Goal: Task Accomplishment & Management: Manage account settings

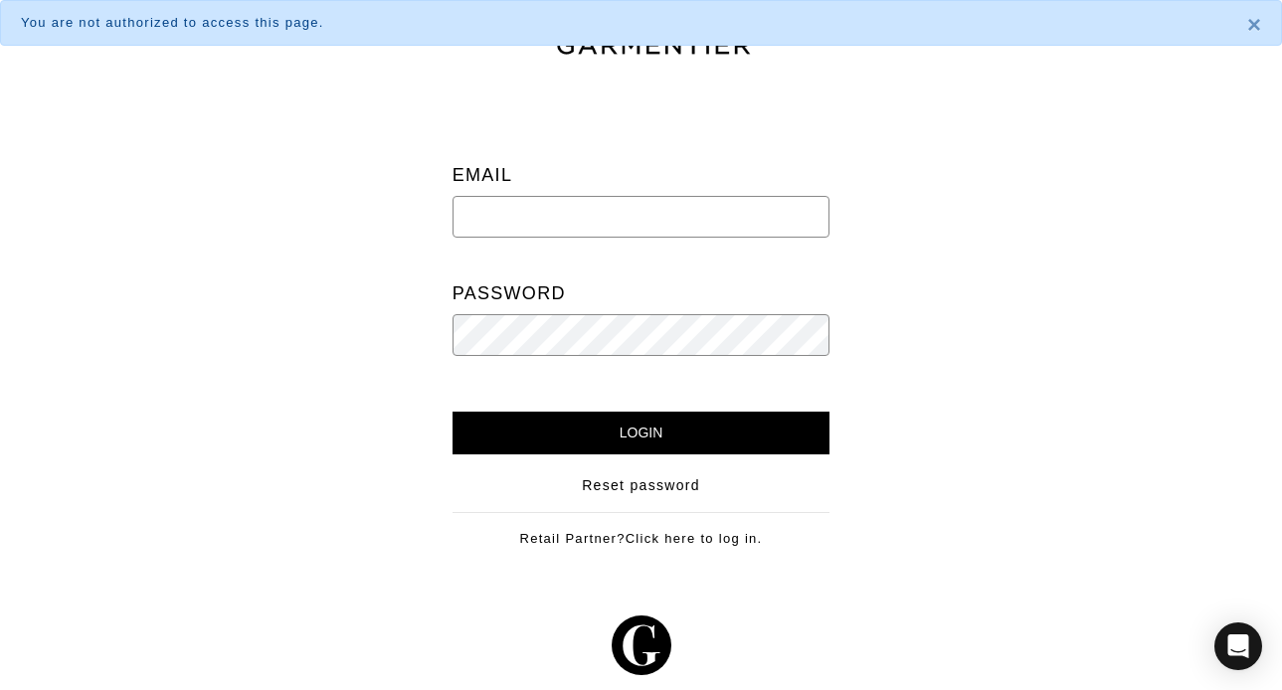
click at [535, 168] on div "Email" at bounding box center [642, 206] width 378 height 102
click at [530, 219] on input "email" at bounding box center [642, 217] width 378 height 42
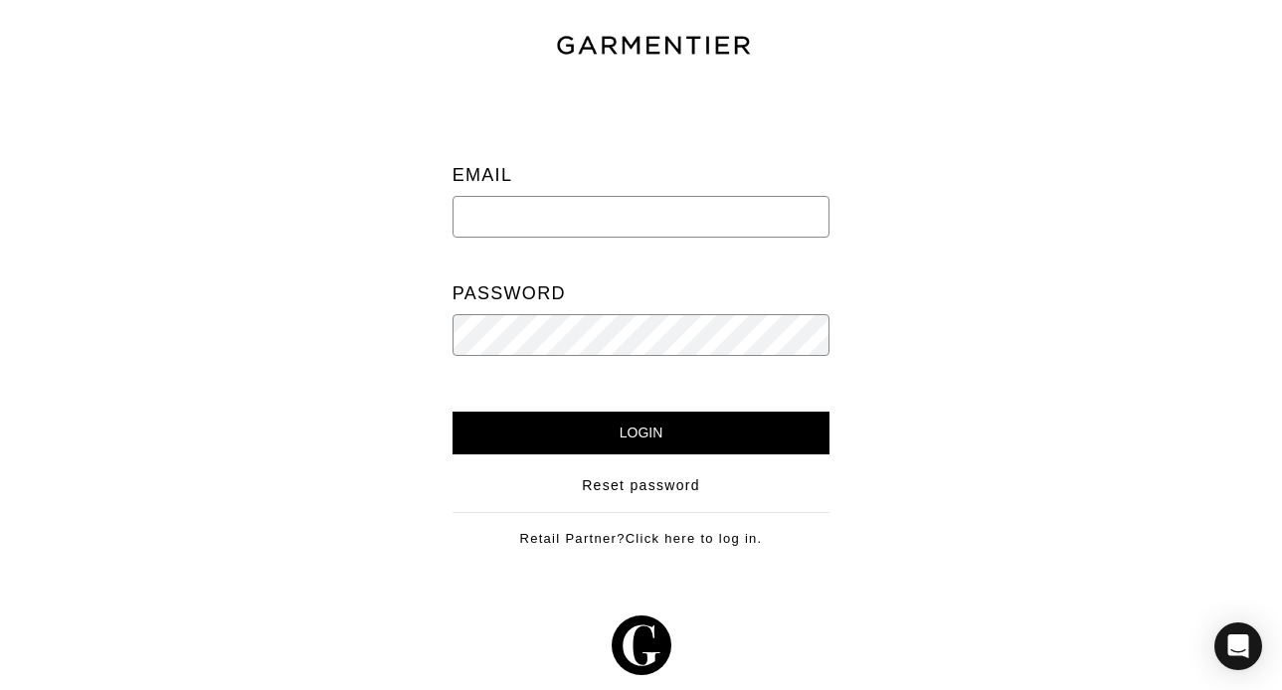
type input "ari@shop-ari.com"
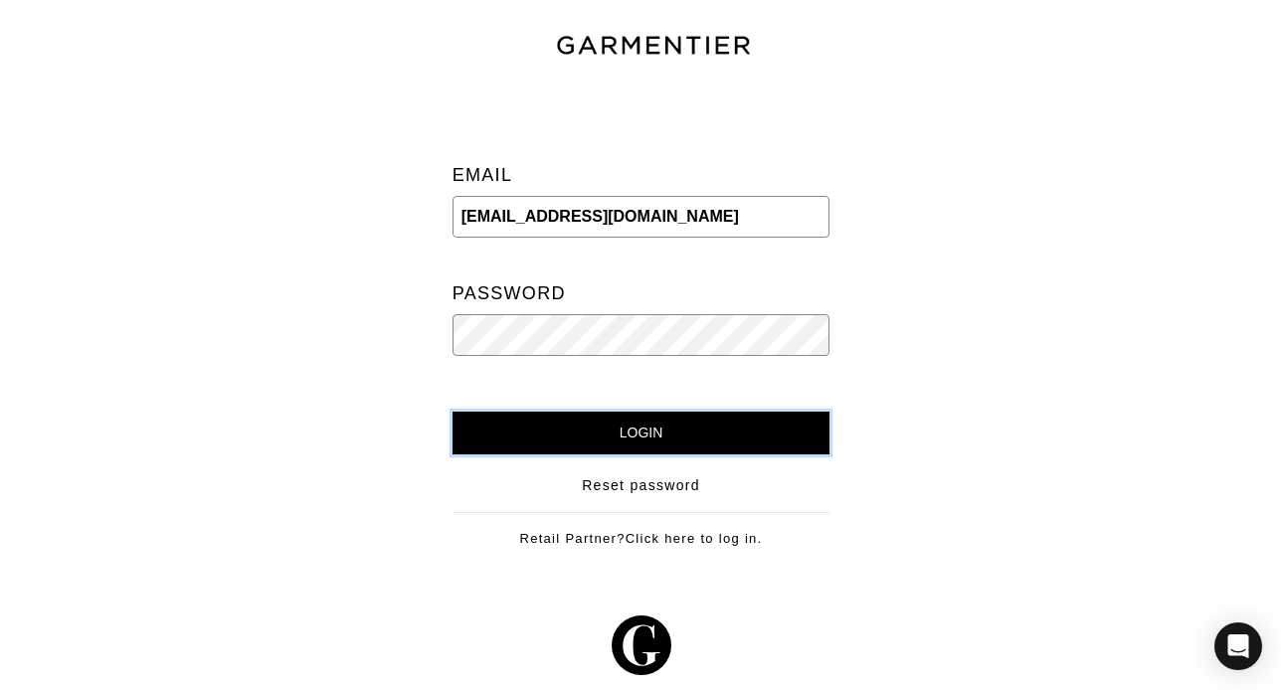
click at [704, 432] on input "Login" at bounding box center [642, 433] width 378 height 43
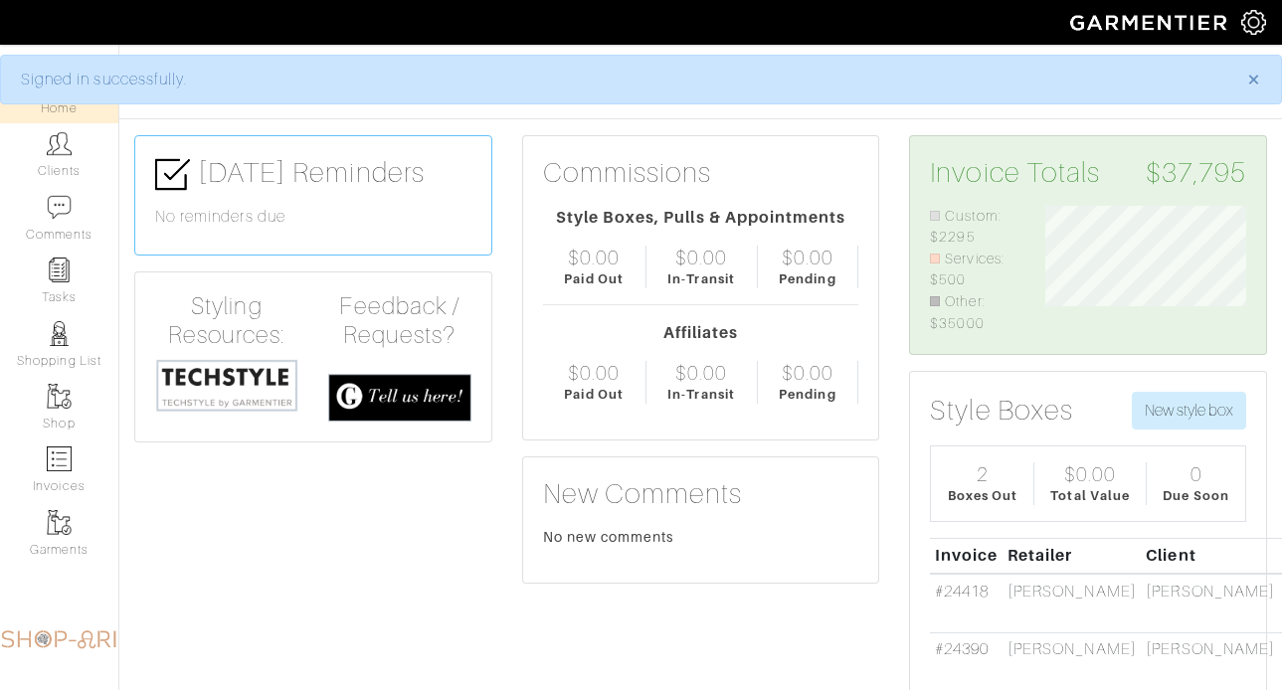
scroll to position [128, 230]
click at [34, 158] on link "Clients" at bounding box center [59, 154] width 118 height 63
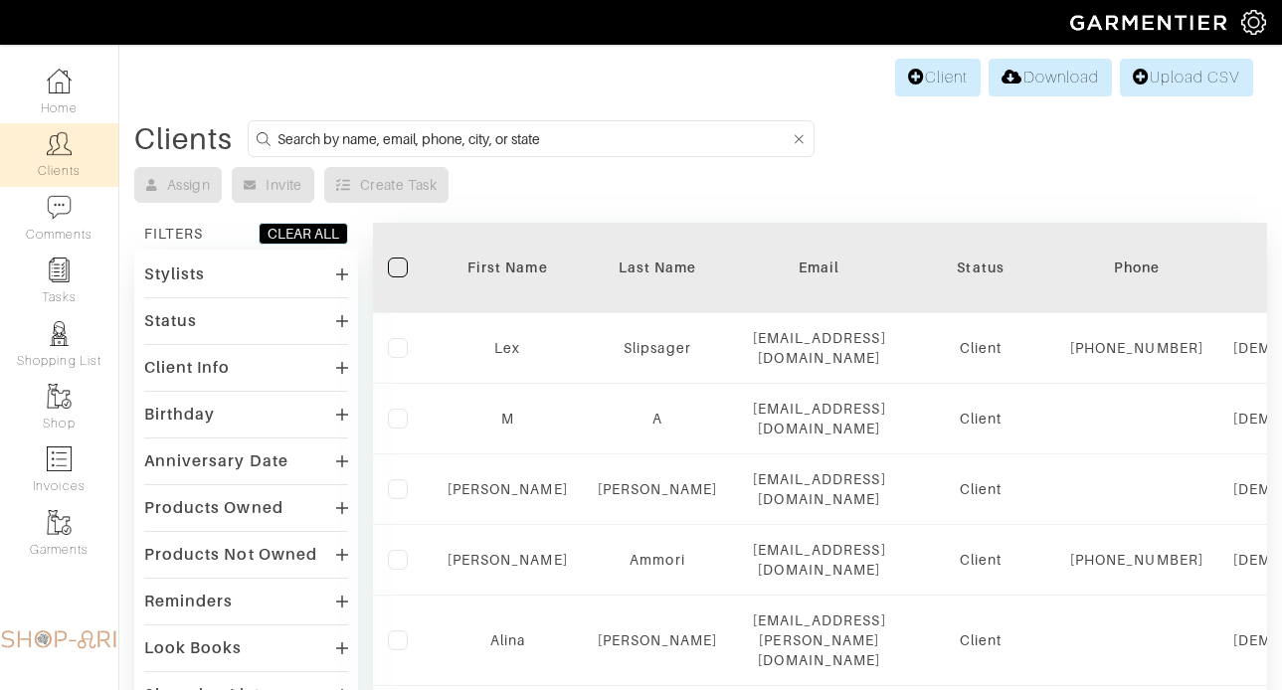
click at [452, 140] on input at bounding box center [534, 138] width 513 height 25
type input "alex mackintosh"
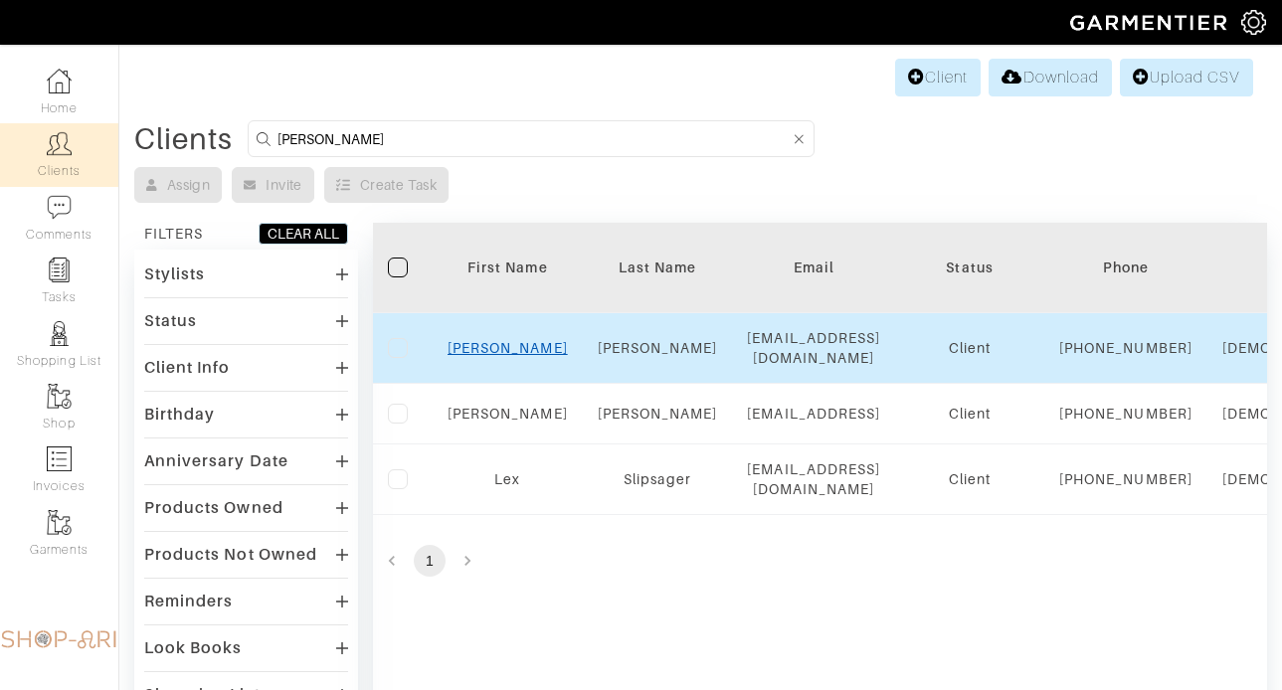
click at [518, 356] on link "Alex" at bounding box center [508, 348] width 120 height 16
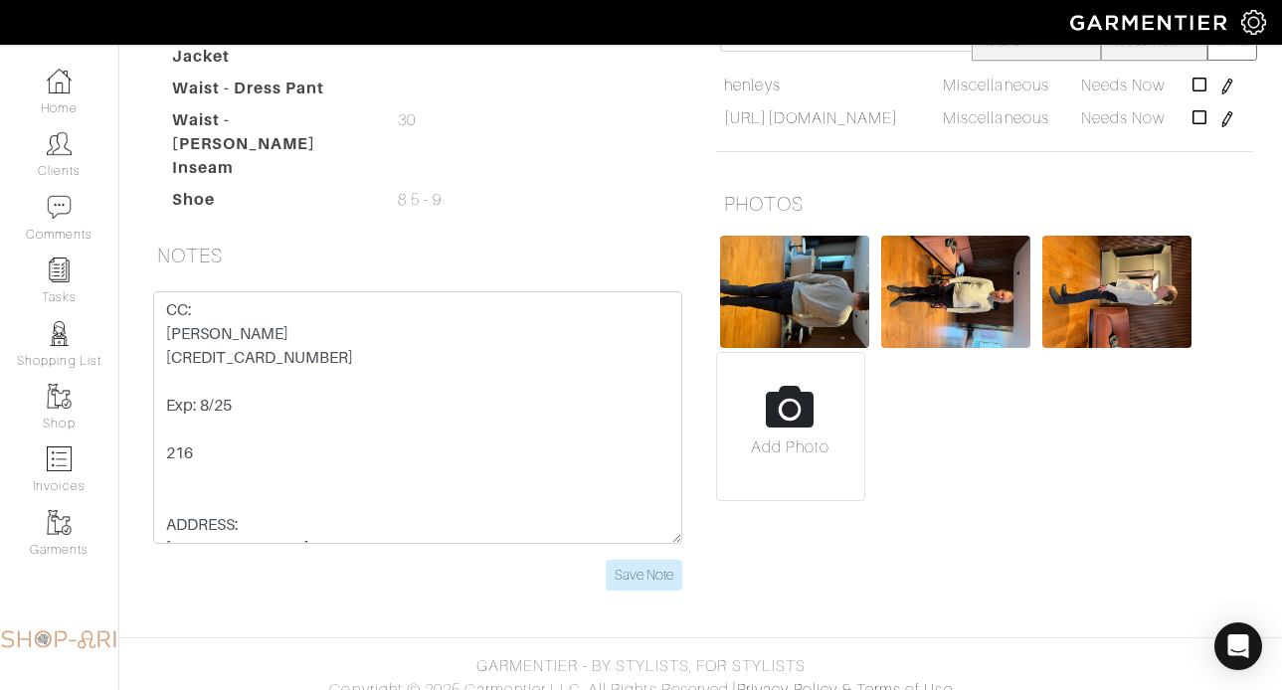
scroll to position [449, 0]
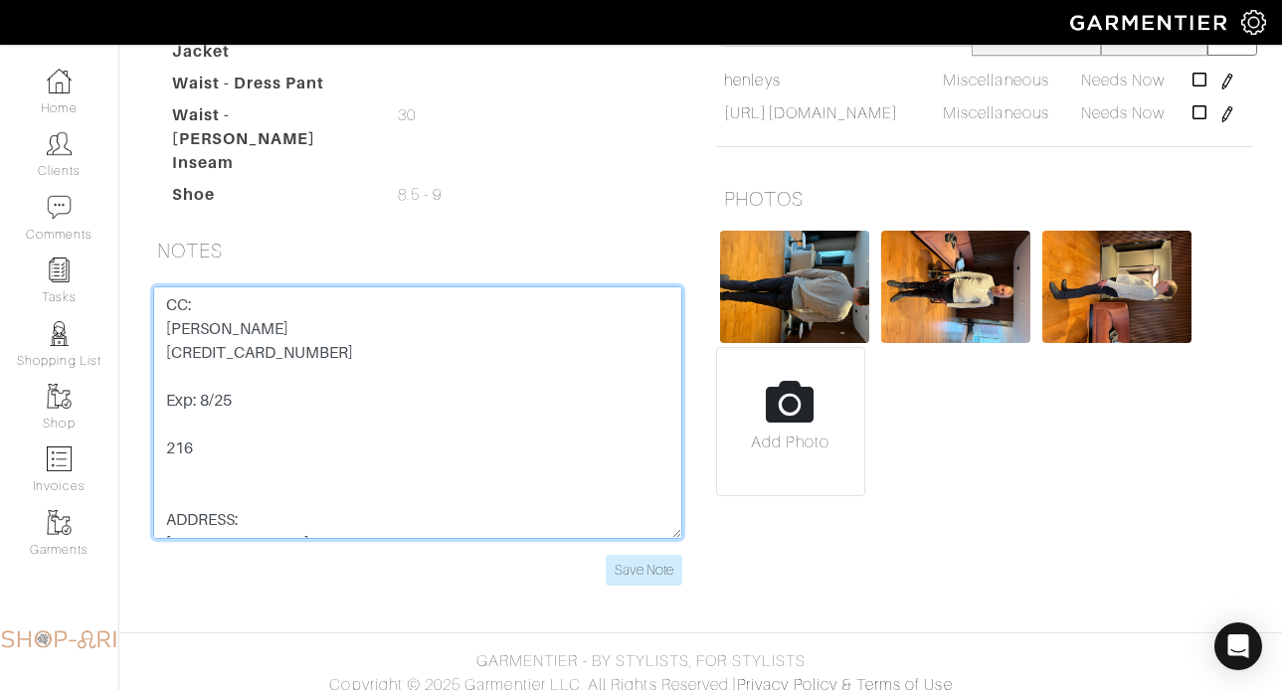
click at [218, 375] on textarea "CC: Alexander R. Mackintosh 4266-8416-5737-7709 Exp: 8/25 216 ADDRESS: 62 Park …" at bounding box center [417, 413] width 529 height 253
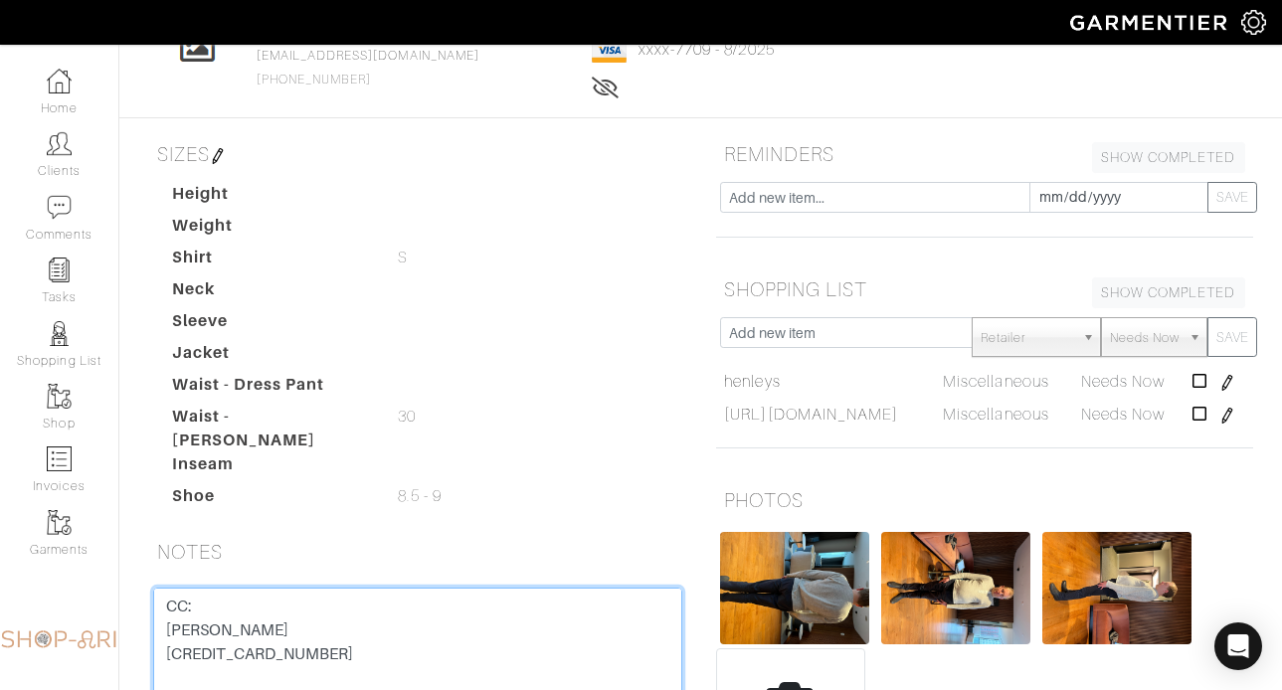
scroll to position [0, 0]
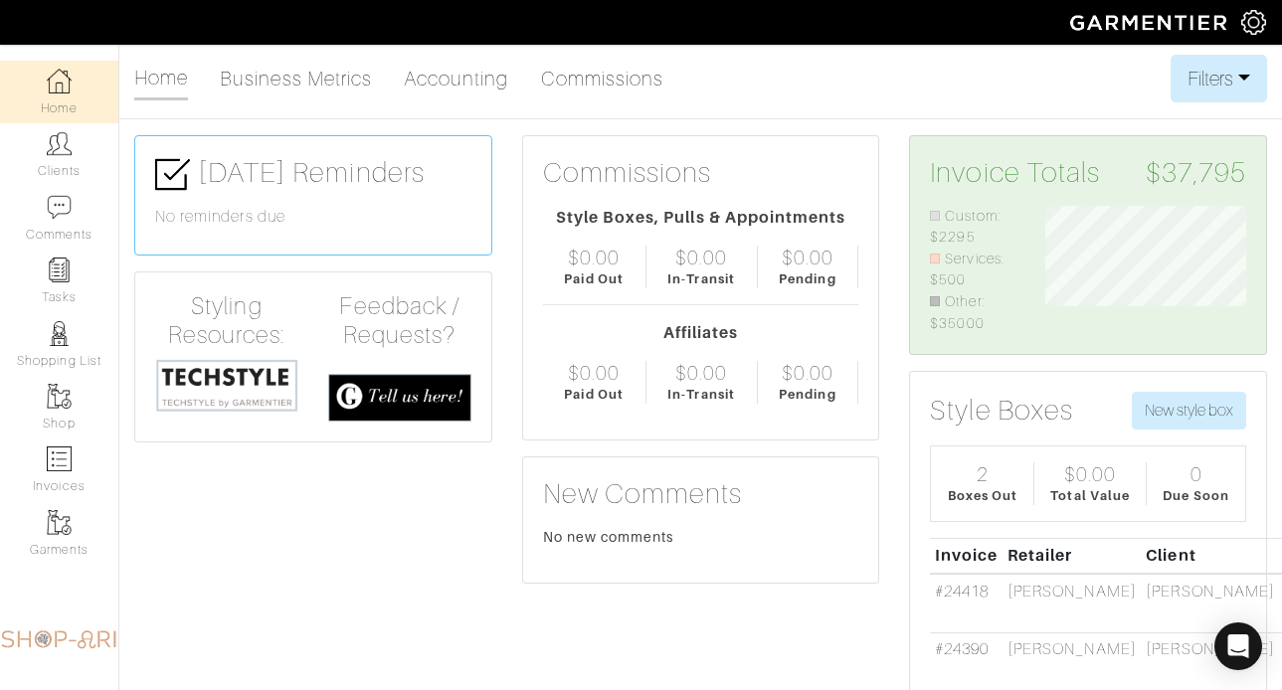
scroll to position [128, 230]
click at [60, 160] on link "Clients" at bounding box center [59, 154] width 118 height 63
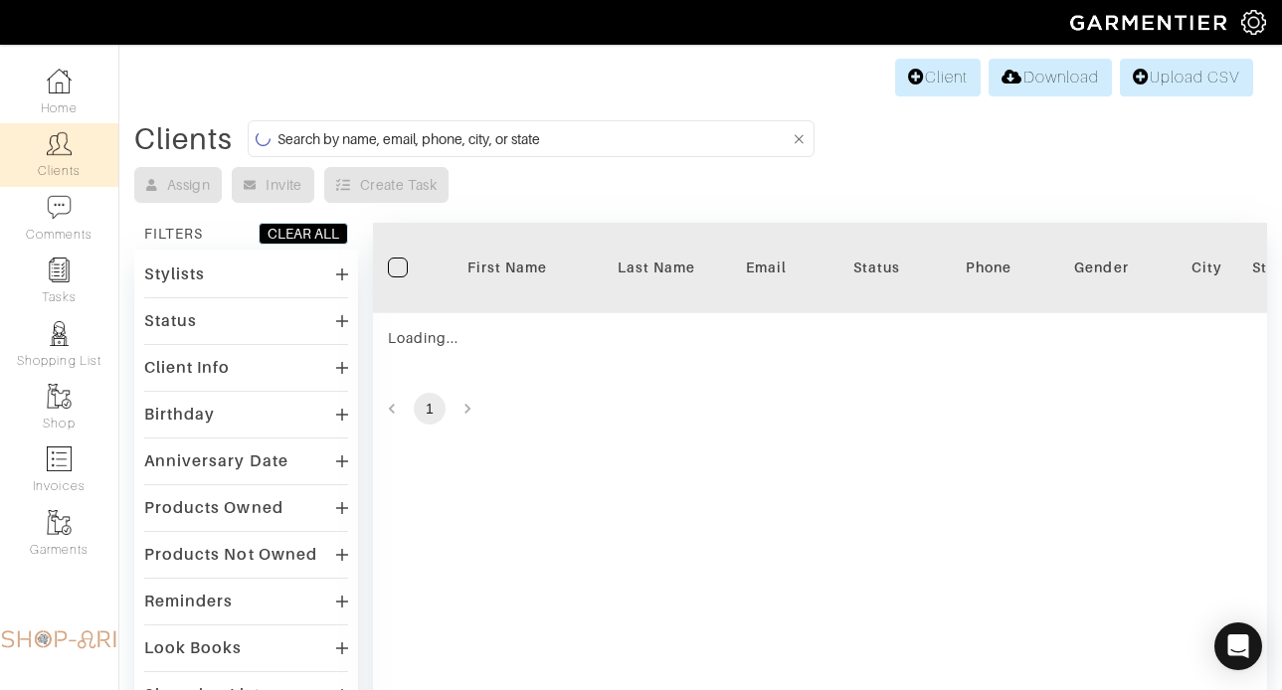
click at [515, 136] on input at bounding box center [534, 138] width 513 height 25
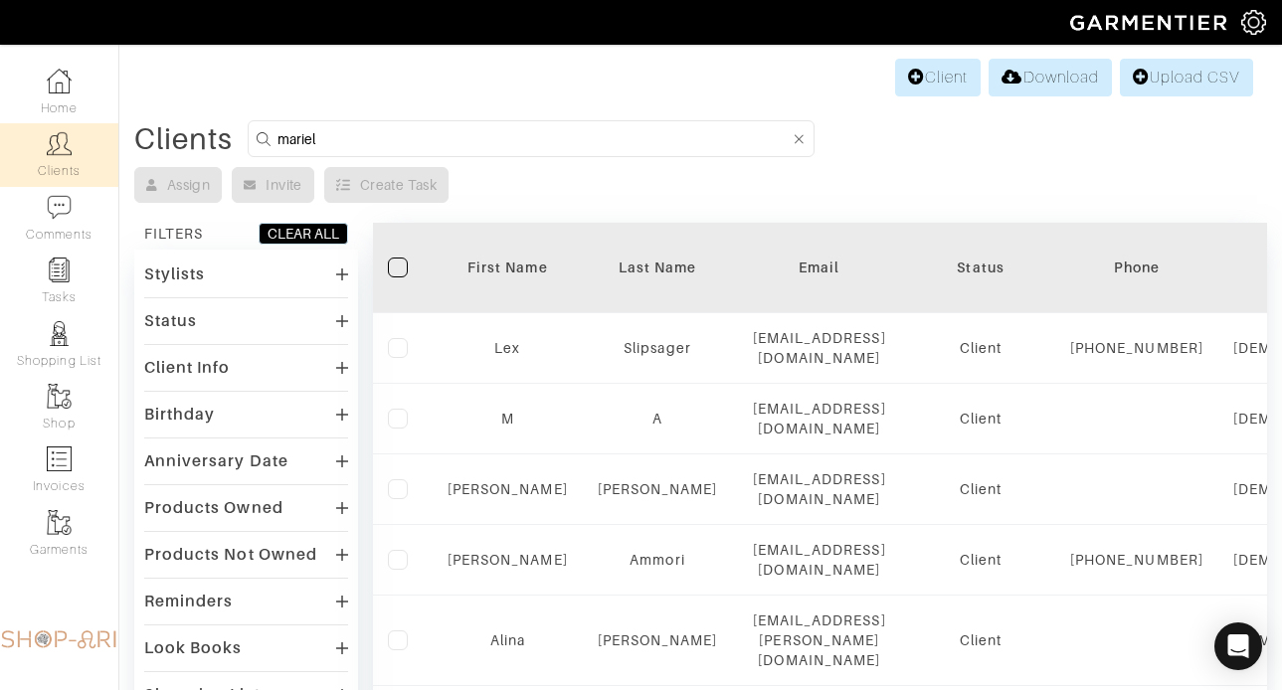
type input "mariel"
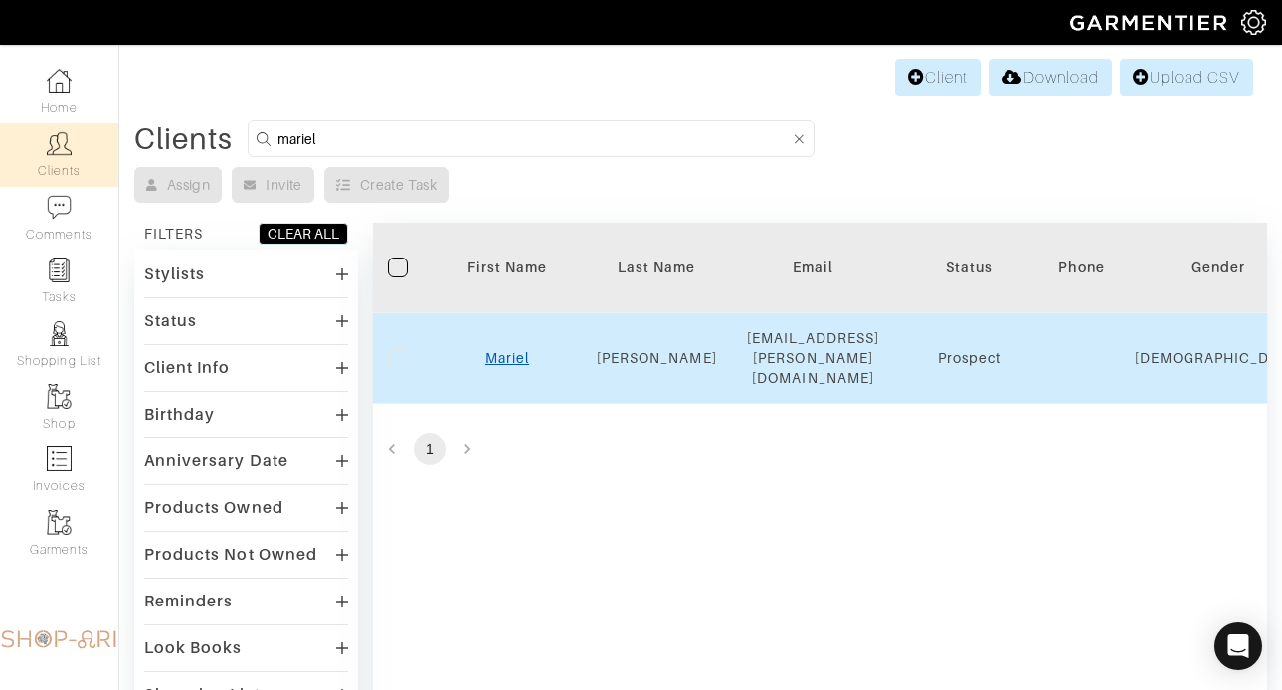
click at [514, 350] on link "Mariel" at bounding box center [508, 358] width 44 height 16
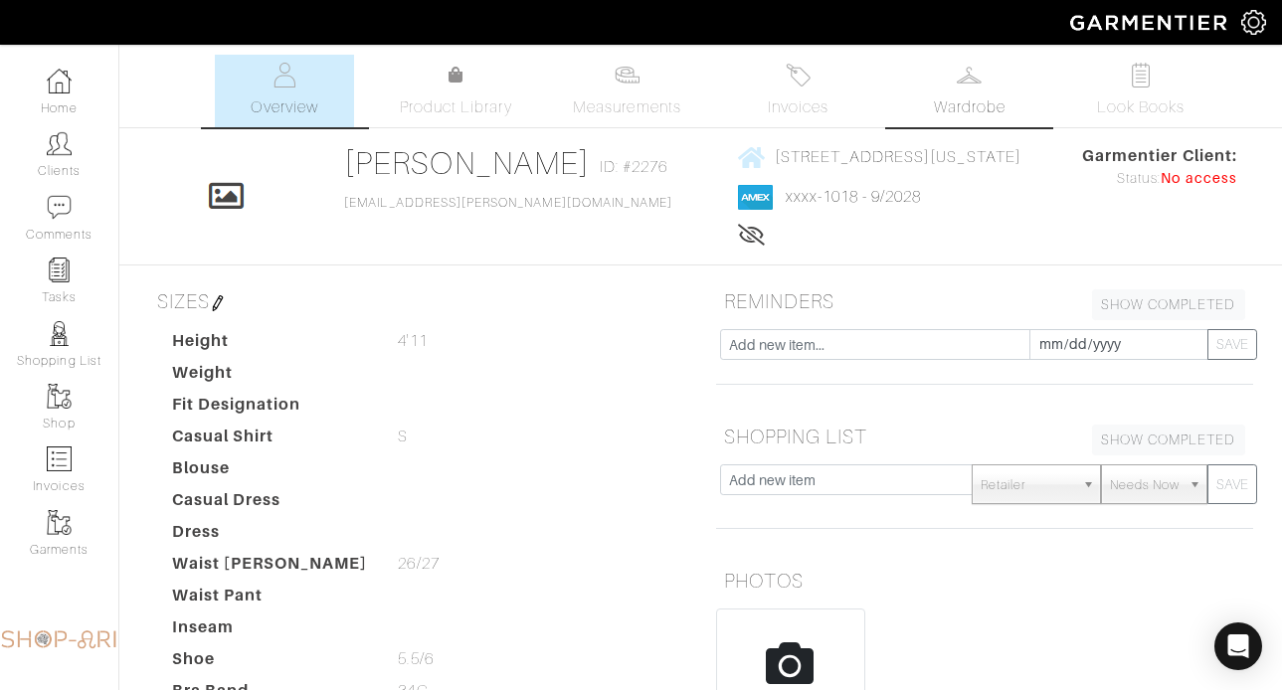
click at [923, 81] on link "Wardrobe" at bounding box center [969, 91] width 139 height 73
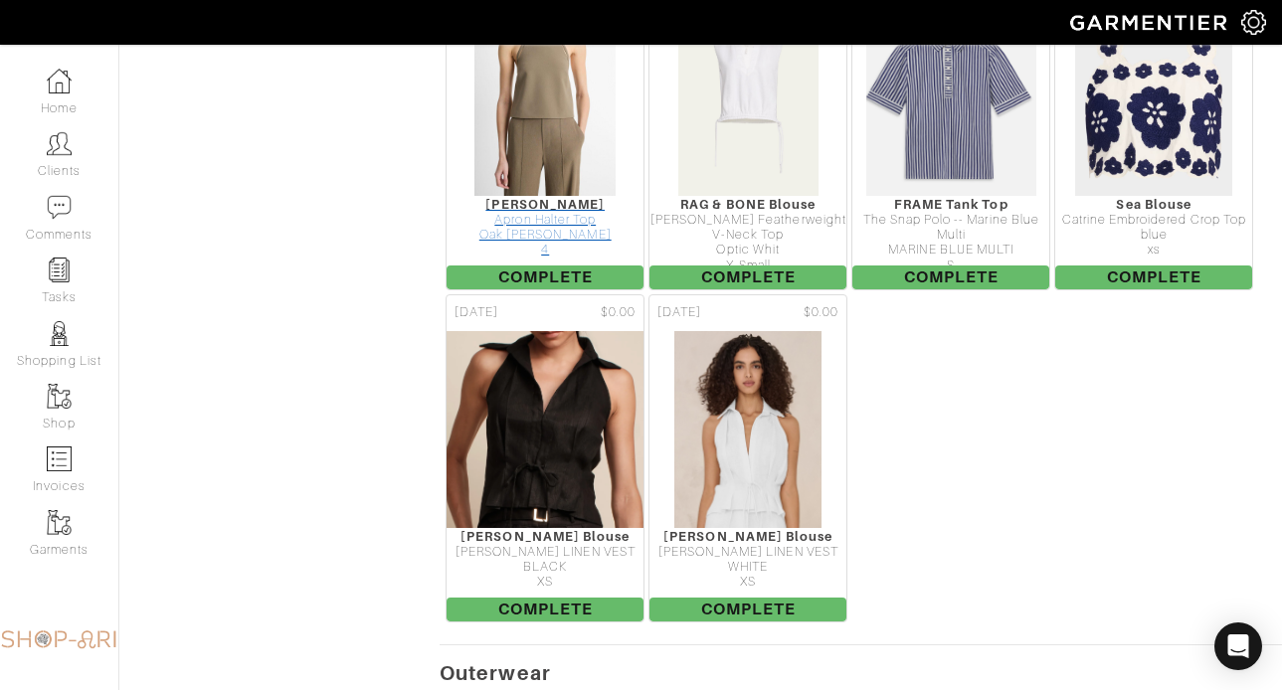
scroll to position [3665, 0]
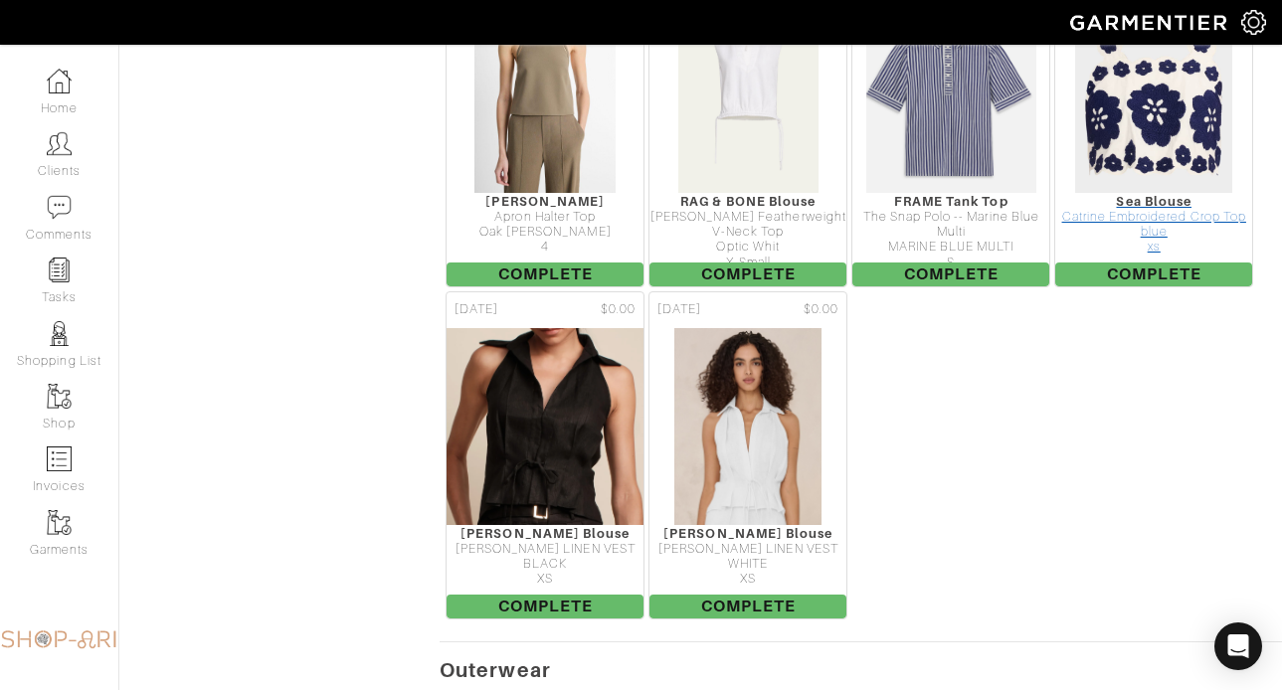
click at [1127, 124] on img at bounding box center [1153, 94] width 159 height 199
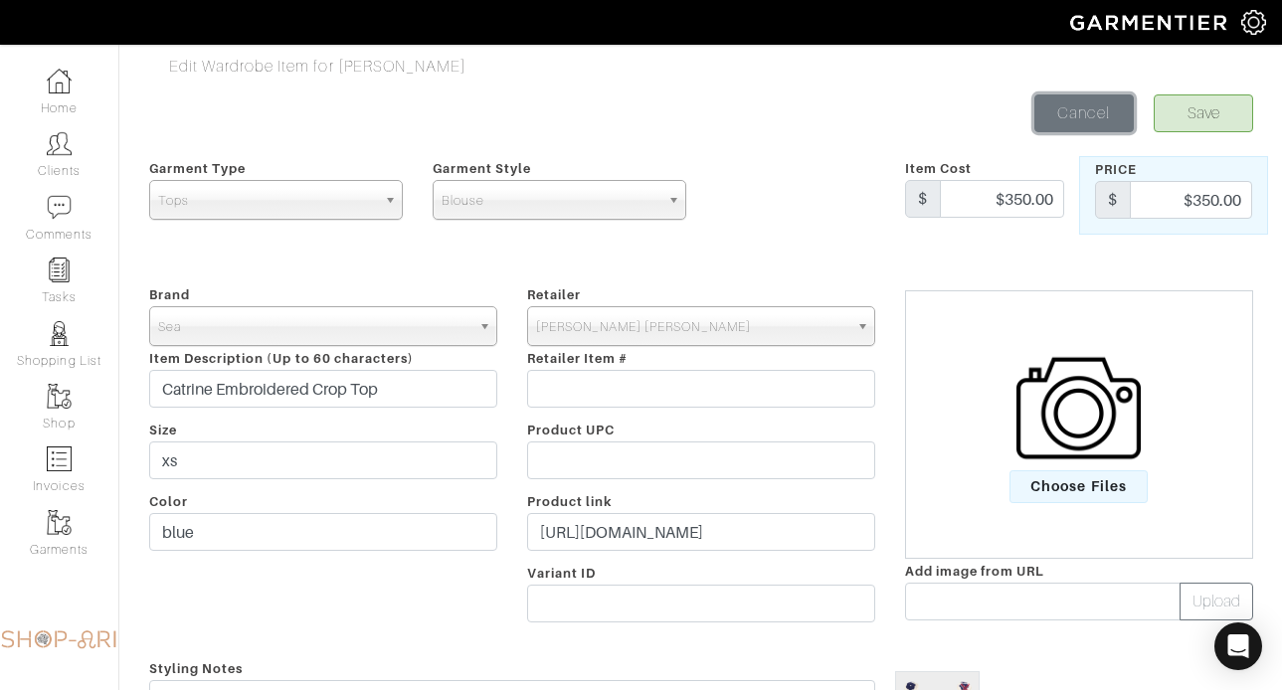
click at [1063, 101] on link "Cancel" at bounding box center [1084, 114] width 99 height 38
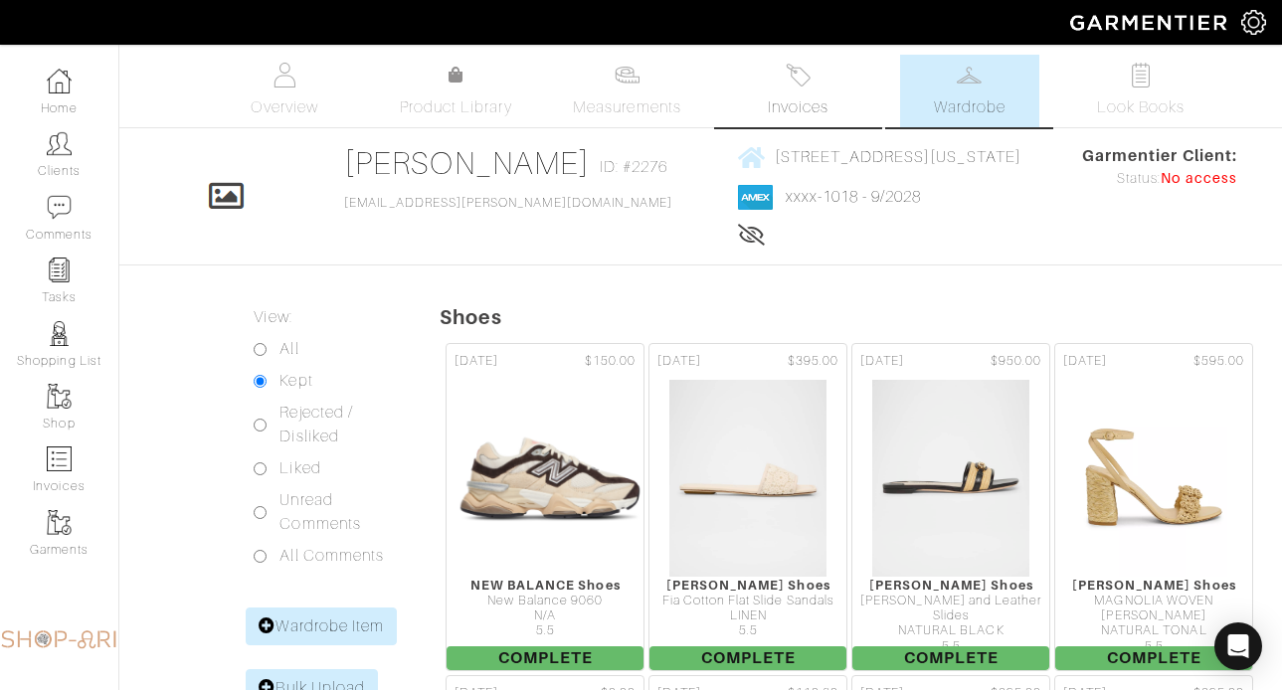
click at [783, 89] on link "Invoices" at bounding box center [798, 91] width 139 height 73
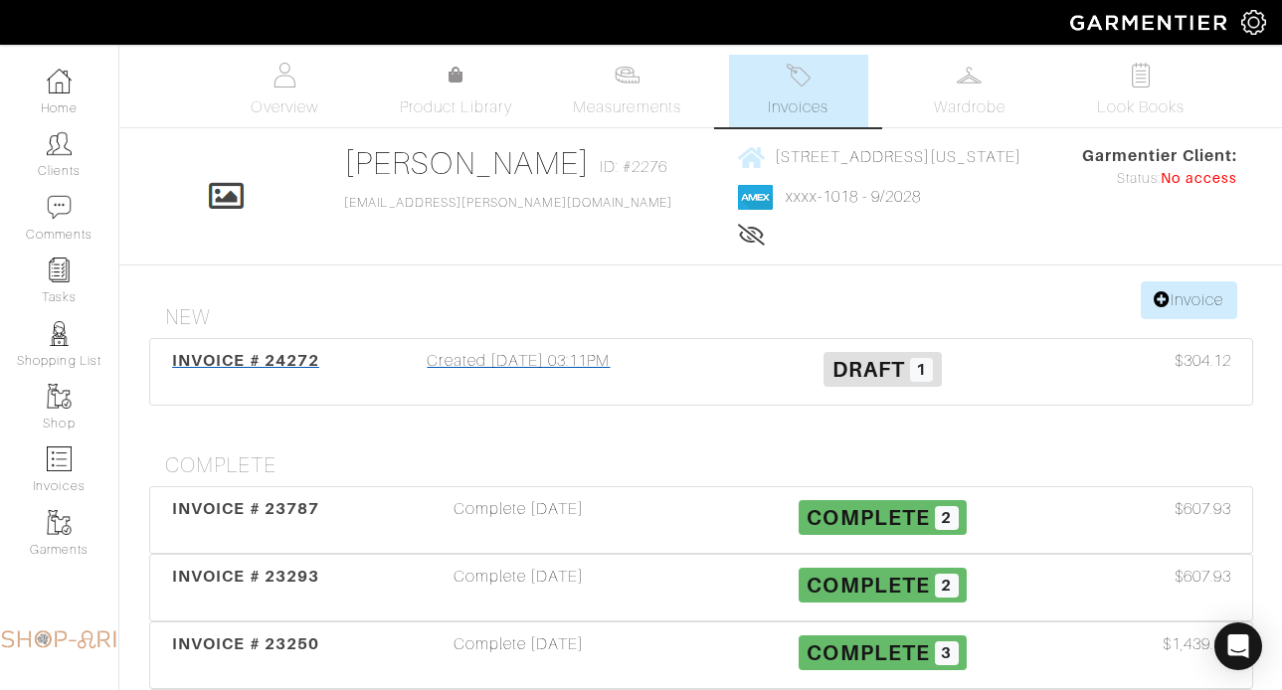
click at [615, 357] on div "Created [DATE] 03:11PM" at bounding box center [519, 372] width 364 height 46
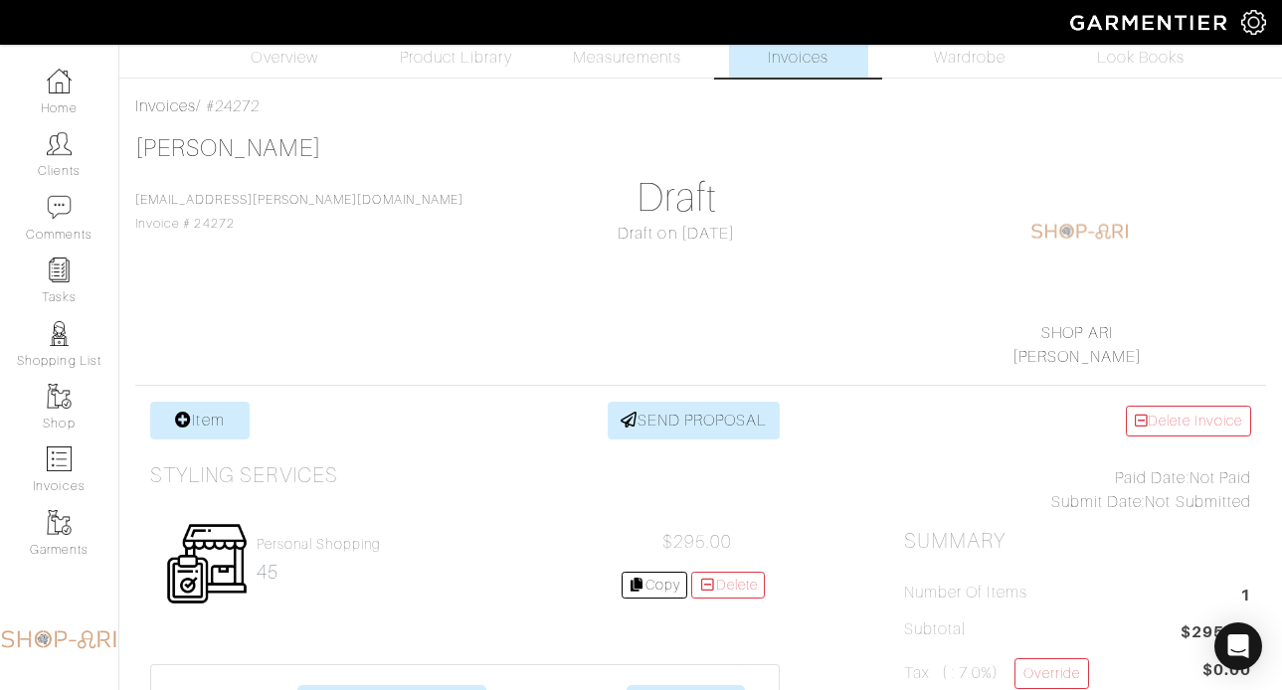
scroll to position [252, 0]
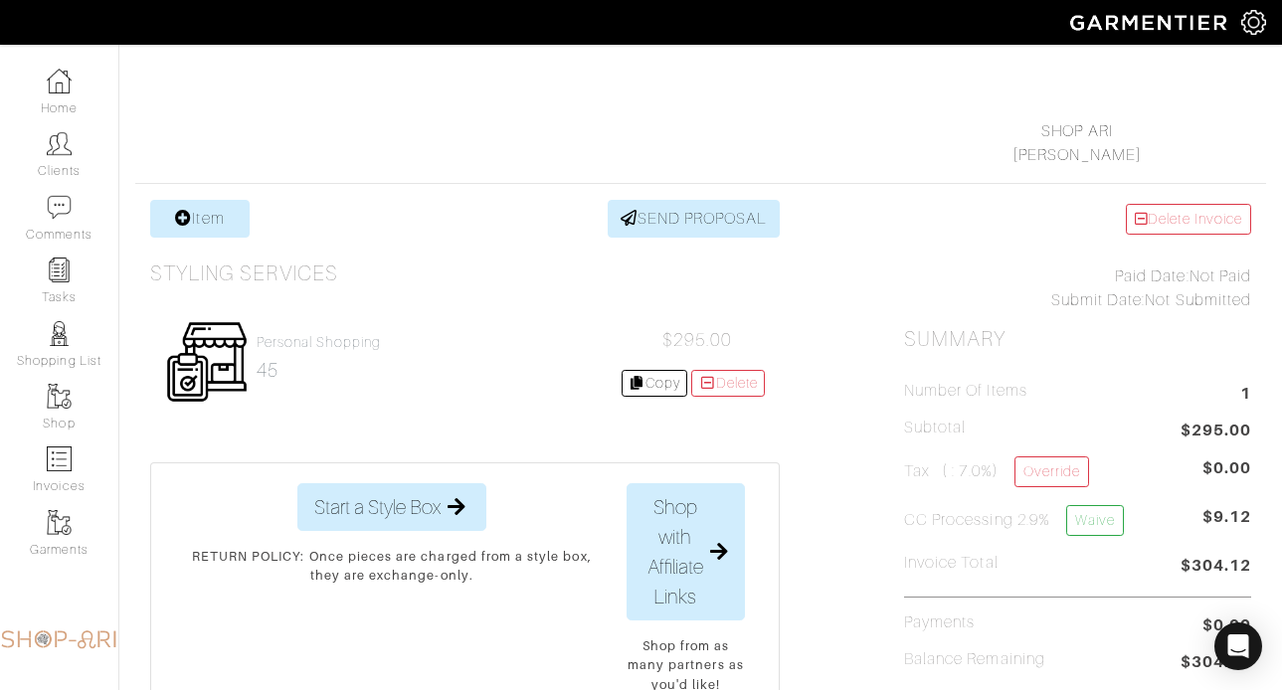
click at [346, 330] on div "Personal Shopping 45 $295.00 Copy [GEOGRAPHIC_DATA]" at bounding box center [465, 361] width 630 height 113
click at [296, 332] on div "Personal Shopping 45 $295.00 Copy [GEOGRAPHIC_DATA]" at bounding box center [465, 361] width 630 height 113
click at [299, 343] on h4 "Personal Shopping" at bounding box center [319, 342] width 124 height 17
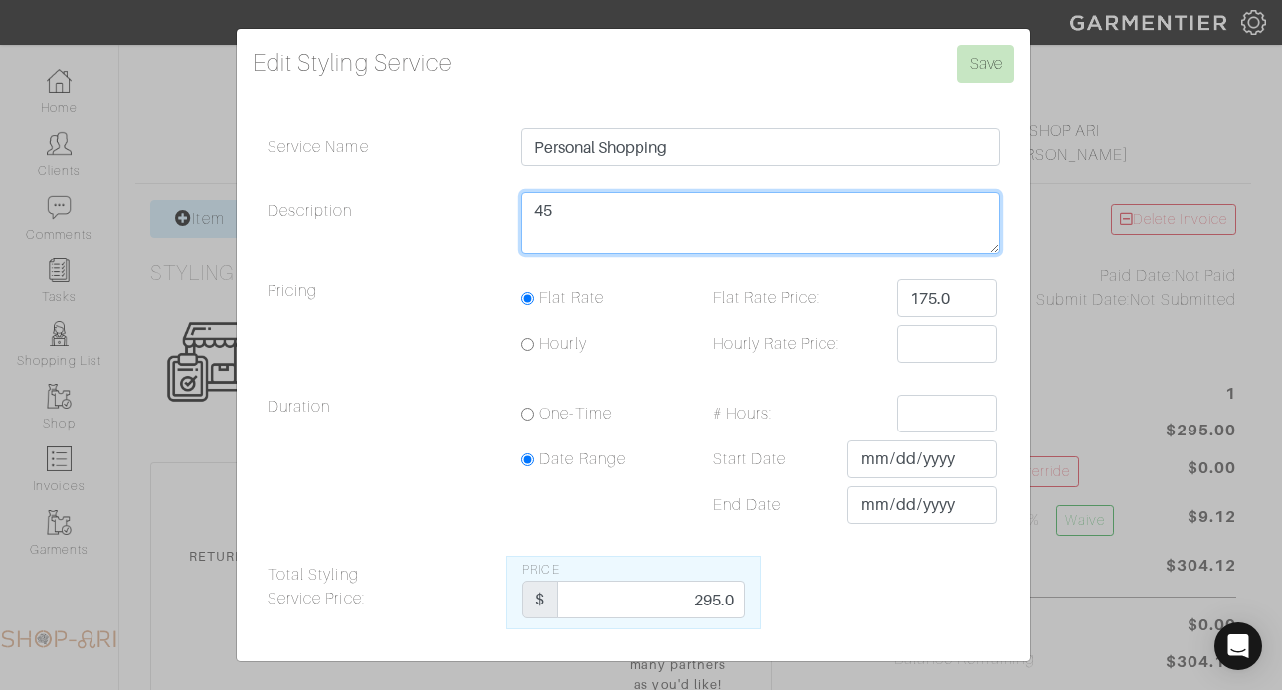
click at [738, 239] on textarea "45" at bounding box center [760, 223] width 479 height 62
type textarea "1.5"
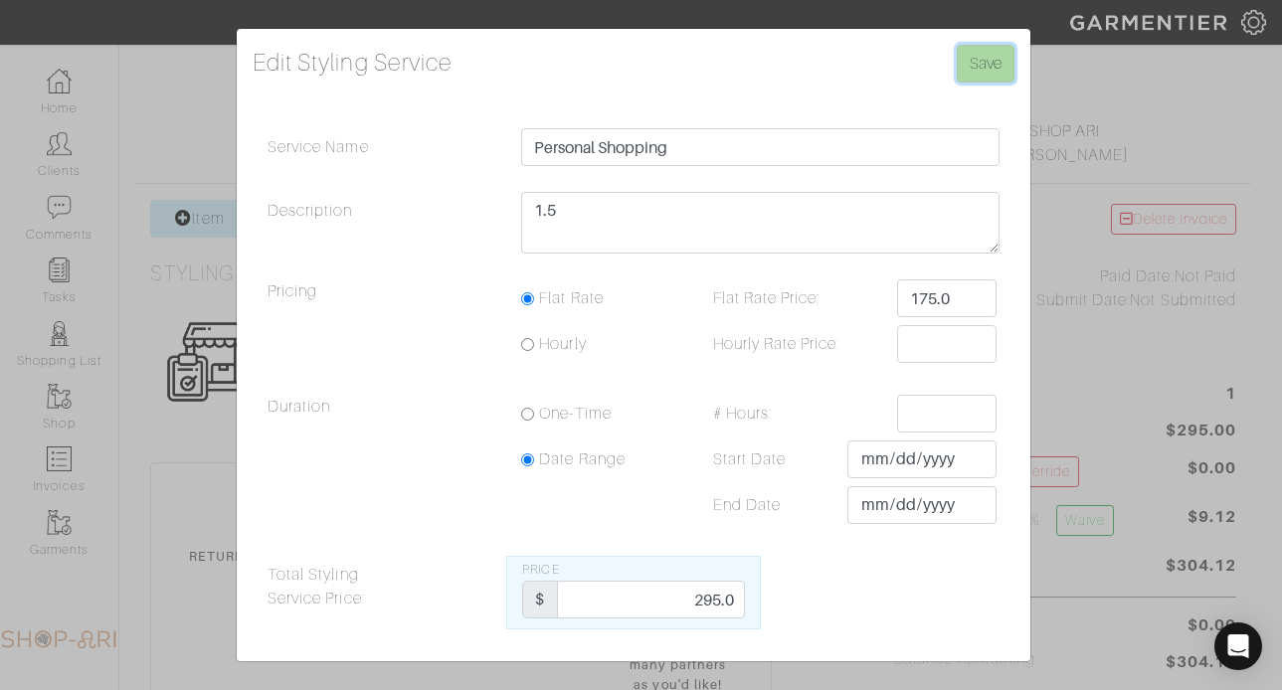
click at [964, 71] on input "Save" at bounding box center [986, 64] width 58 height 38
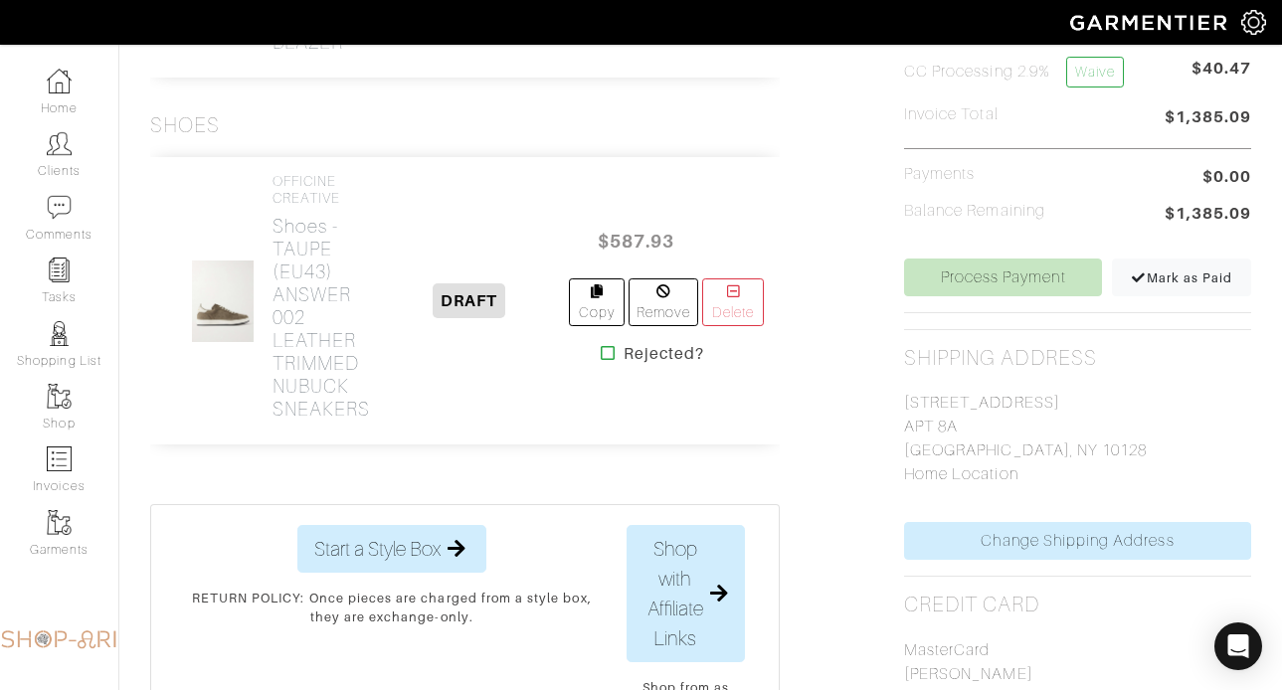
scroll to position [723, 0]
